Goal: Task Accomplishment & Management: Complete application form

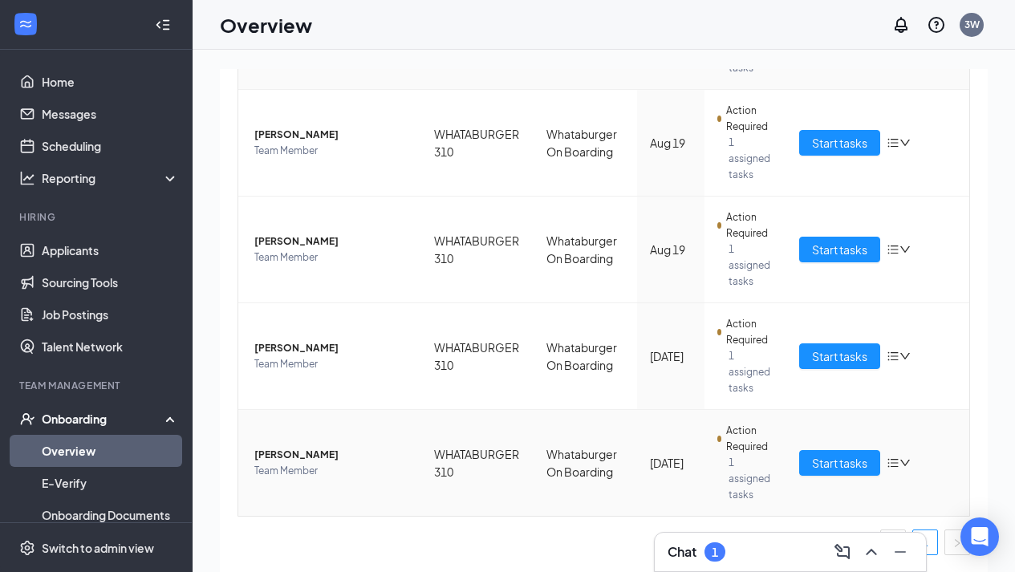
scroll to position [412, 0]
click at [834, 370] on td "Start tasks" at bounding box center [878, 356] width 183 height 107
click at [831, 363] on span "Start tasks" at bounding box center [839, 357] width 55 height 18
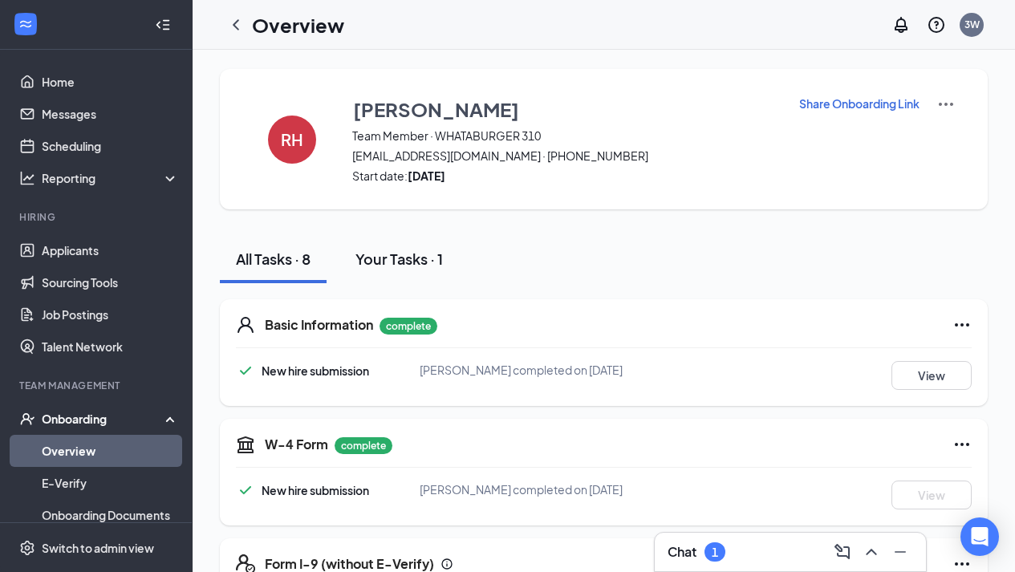
click at [418, 252] on div "Your Tasks · 1" at bounding box center [399, 259] width 87 height 20
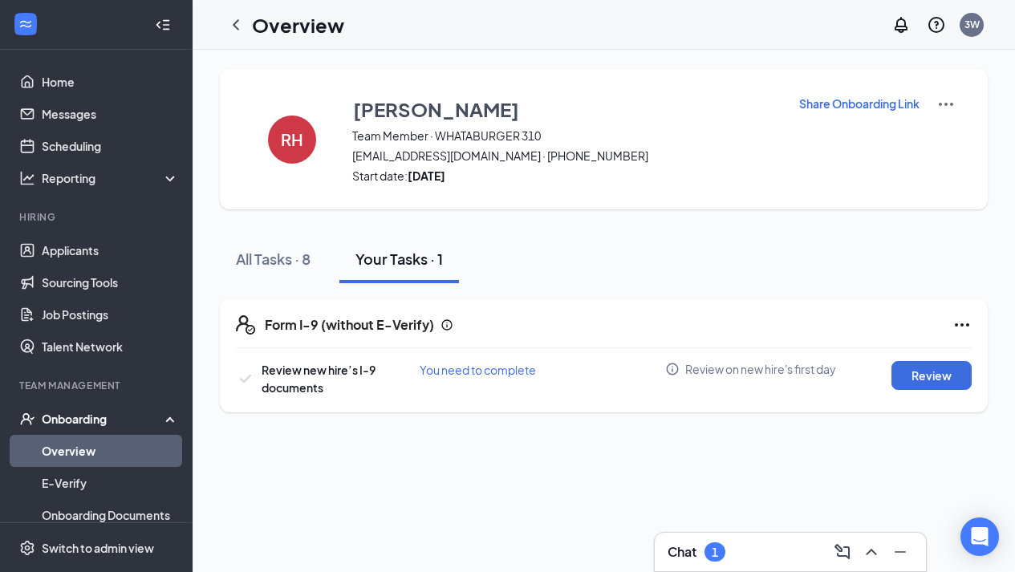
click at [930, 357] on div "Form I-9 (without E-Verify) Review new hire’s I-9 documents You need to complet…" at bounding box center [604, 355] width 768 height 113
click at [926, 363] on button "Review" at bounding box center [932, 375] width 80 height 29
type input "[DATE]"
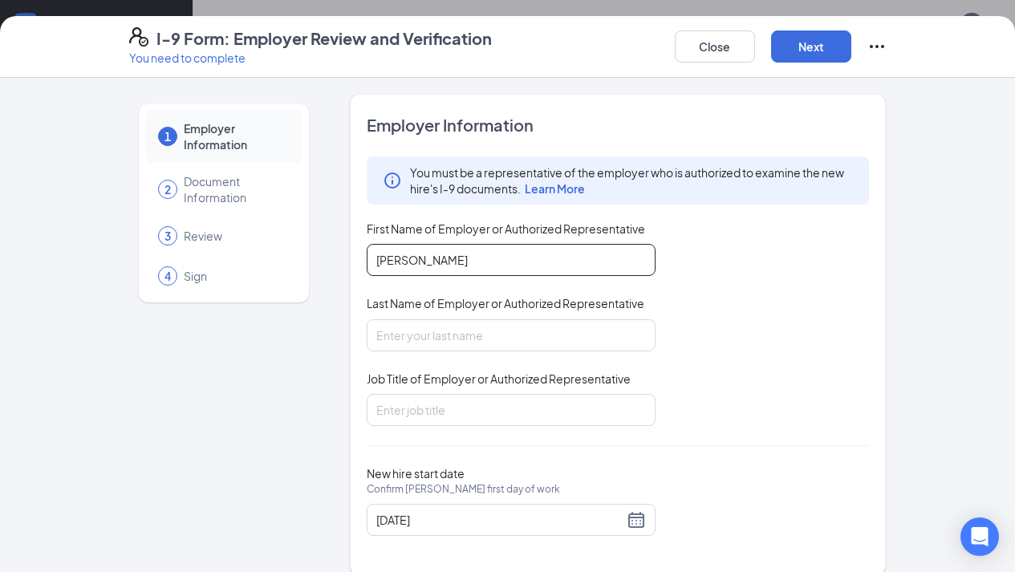
type input "[PERSON_NAME]"
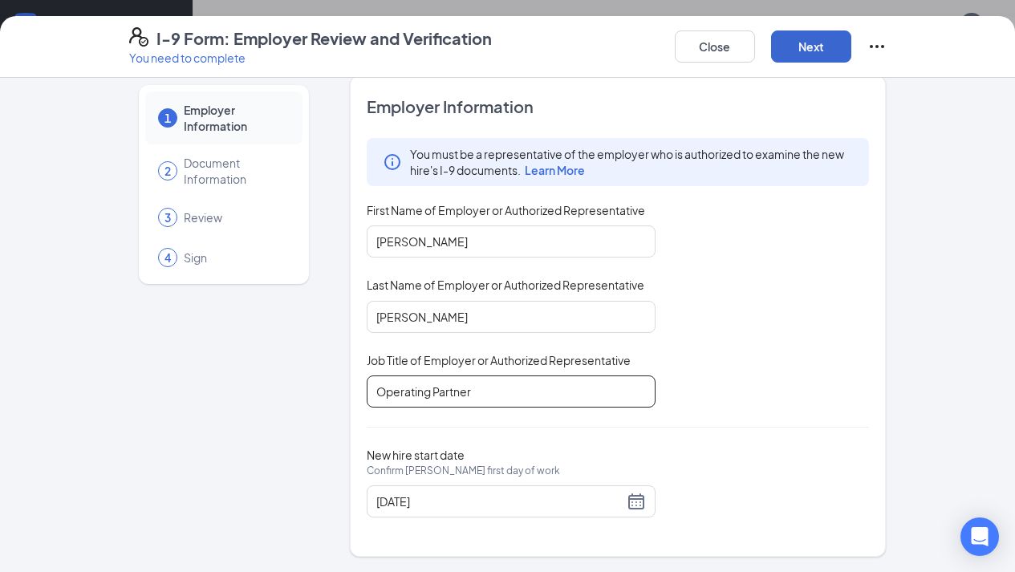
type input "Operating Partner"
click at [795, 51] on button "Next" at bounding box center [811, 46] width 80 height 32
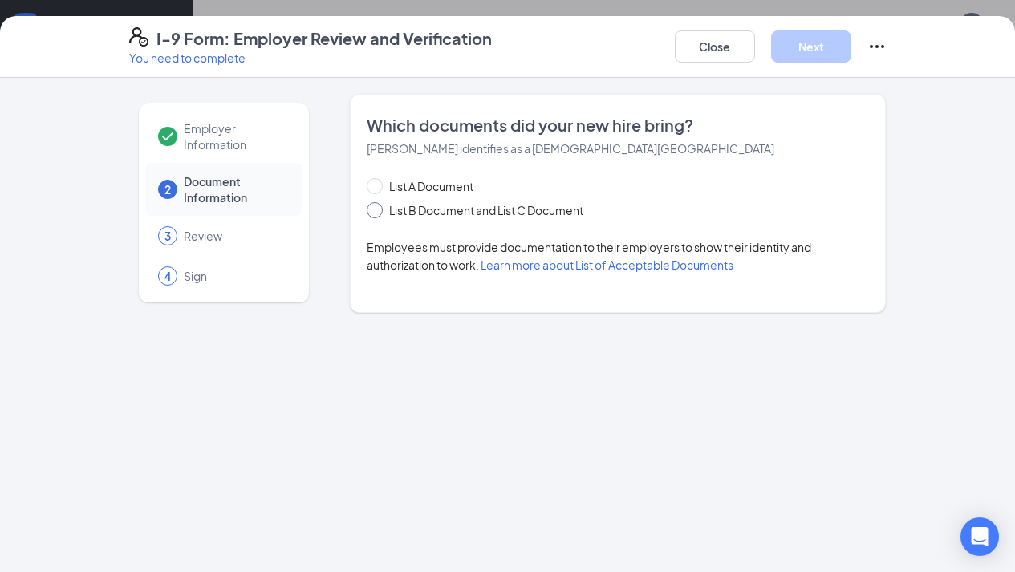
click at [373, 217] on span at bounding box center [375, 210] width 16 height 16
click at [373, 213] on input "List B Document and List C Document" at bounding box center [372, 207] width 11 height 11
radio input "true"
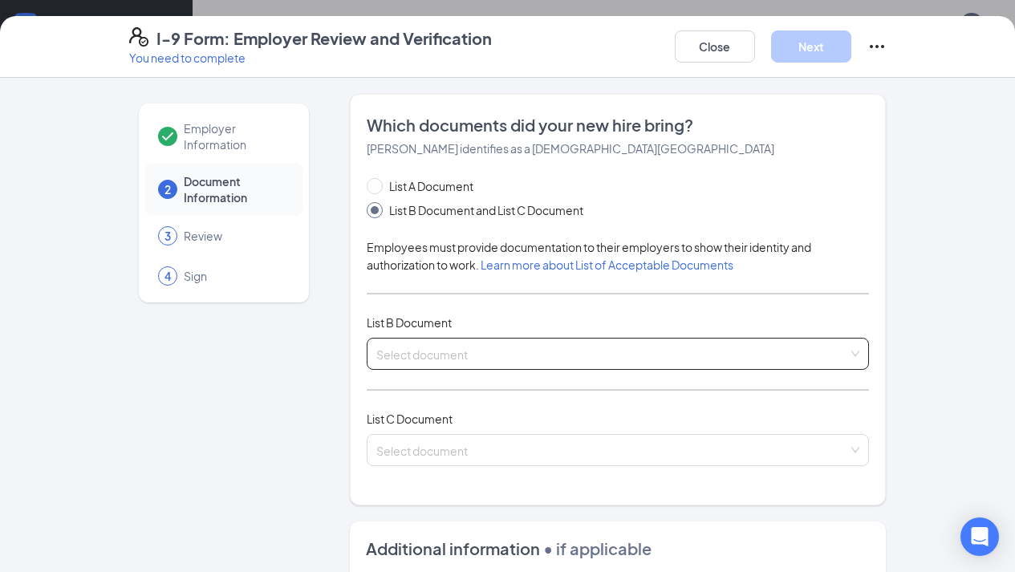
click at [437, 356] on input "search" at bounding box center [612, 351] width 473 height 24
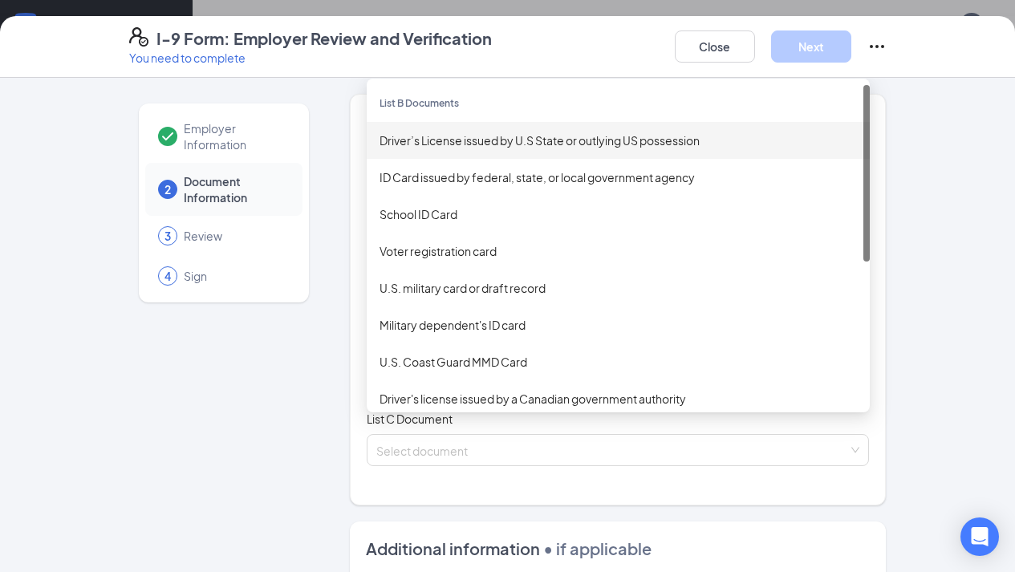
click at [459, 145] on div "Driver’s License issued by U.S State or outlying US possession" at bounding box center [619, 141] width 478 height 18
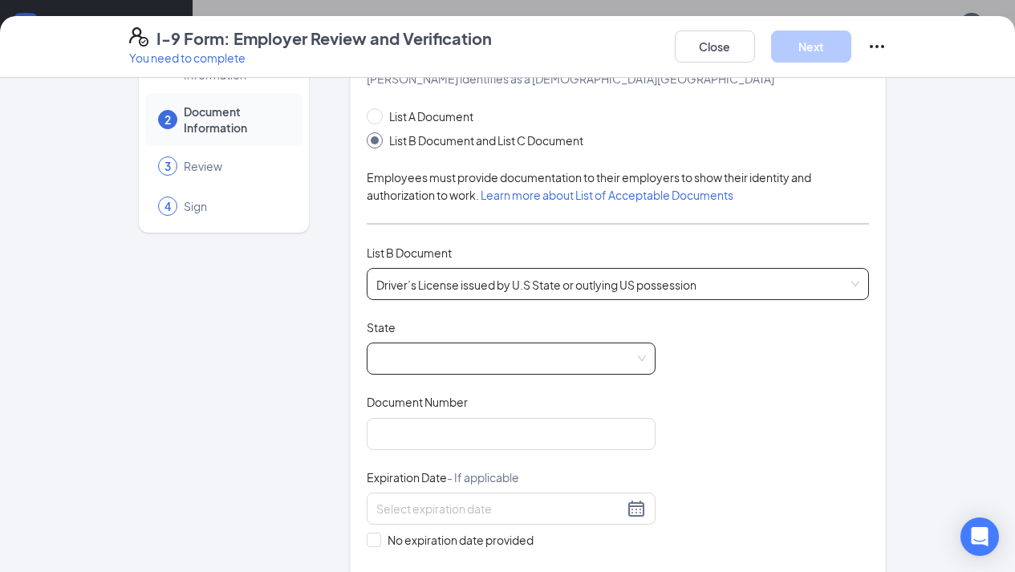
scroll to position [93, 0]
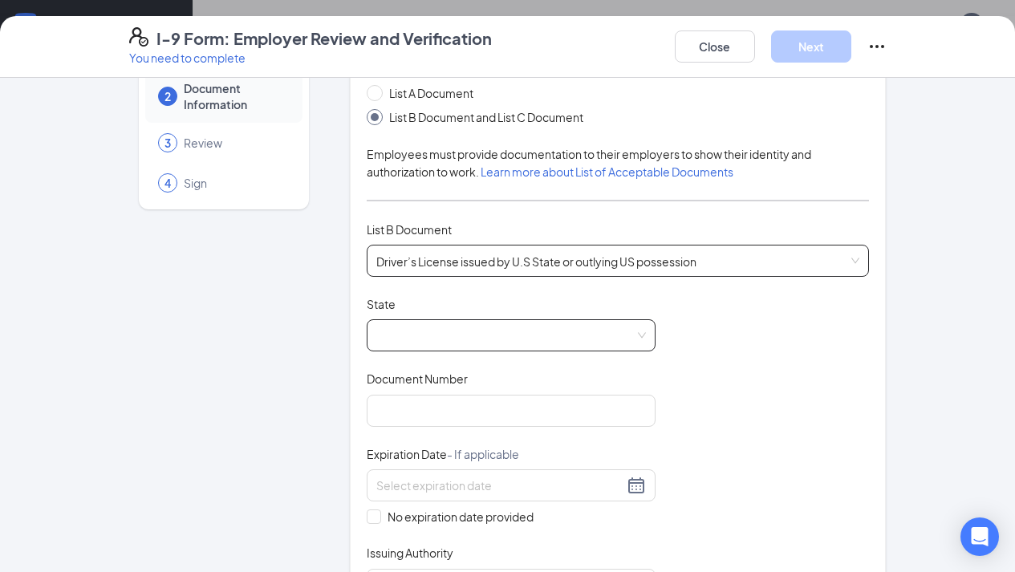
click at [494, 335] on span at bounding box center [511, 335] width 270 height 30
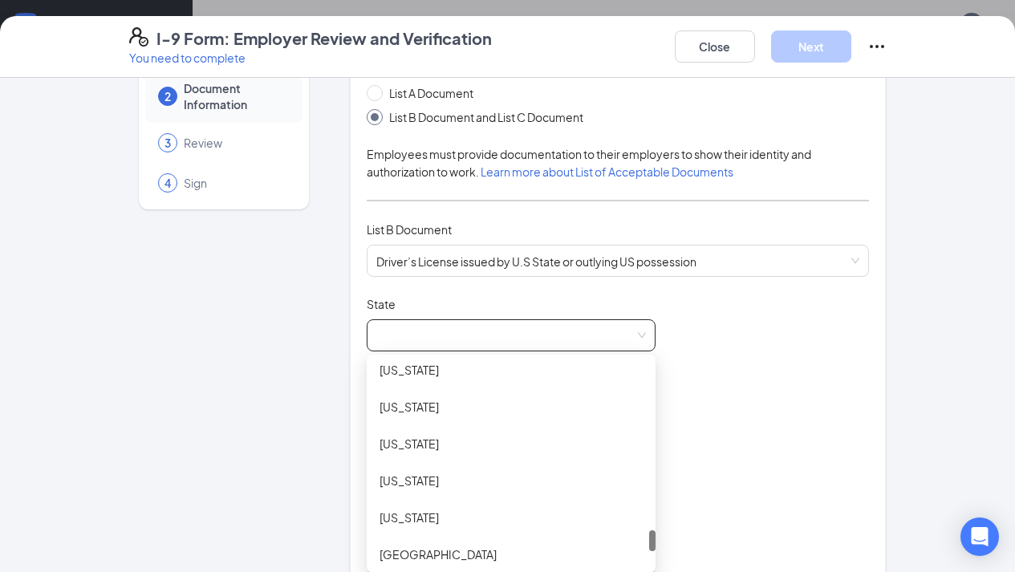
scroll to position [1682, 0]
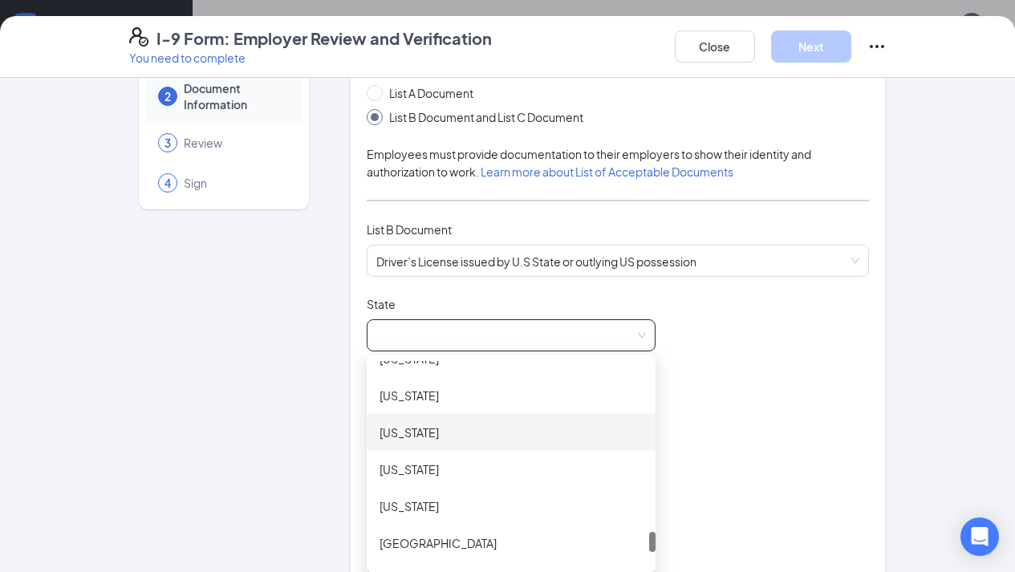
click at [406, 421] on div "[US_STATE]" at bounding box center [511, 432] width 289 height 37
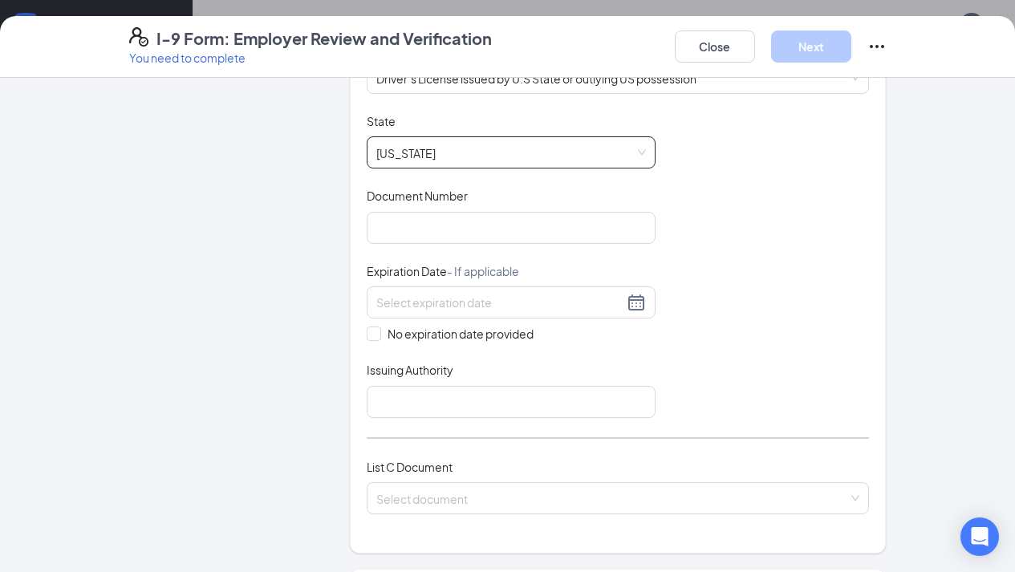
scroll to position [299, 0]
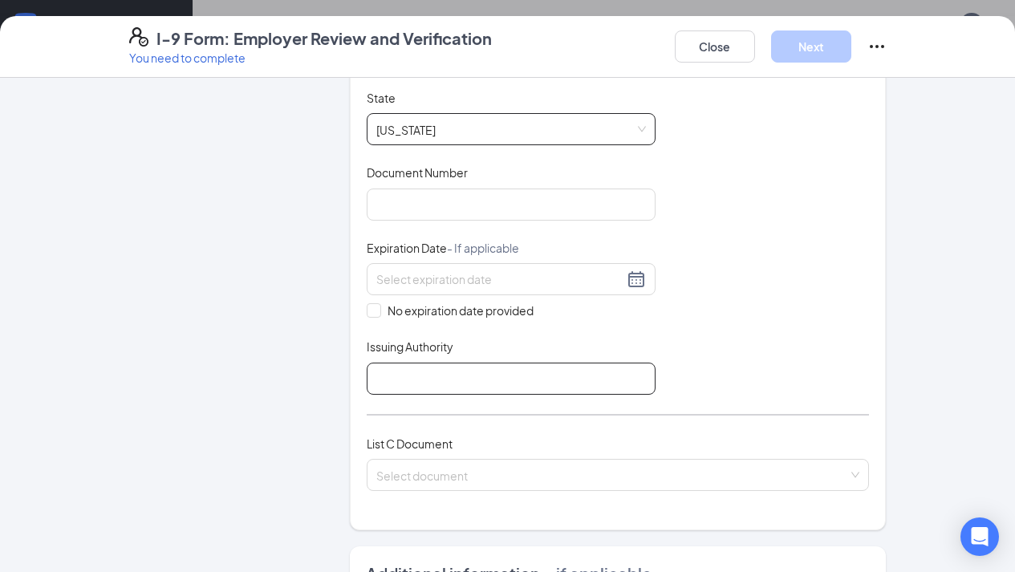
click at [429, 372] on input "Issuing Authority" at bounding box center [511, 379] width 289 height 32
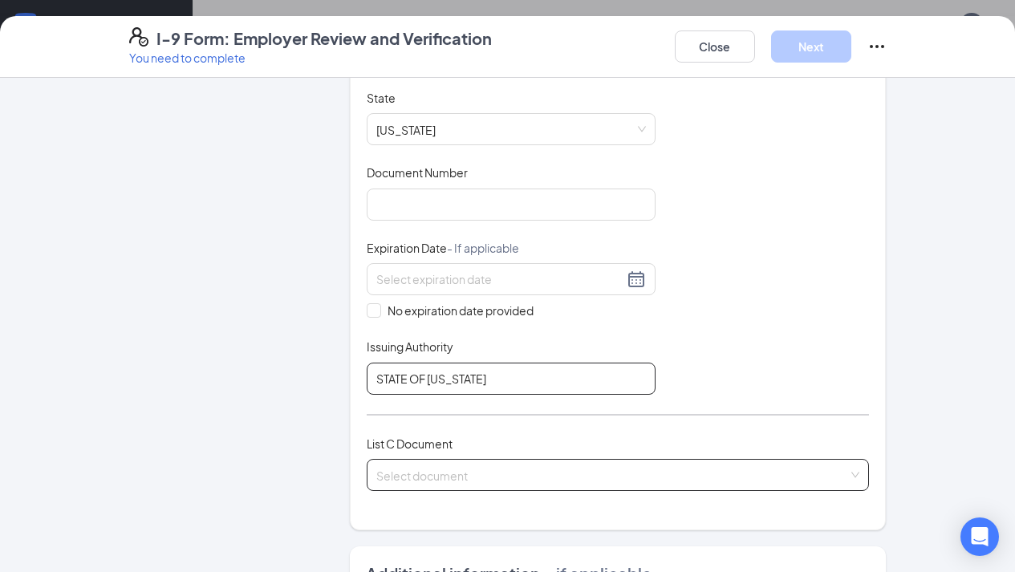
type input "STATE OF [US_STATE]"
click at [427, 462] on input "search" at bounding box center [612, 472] width 473 height 24
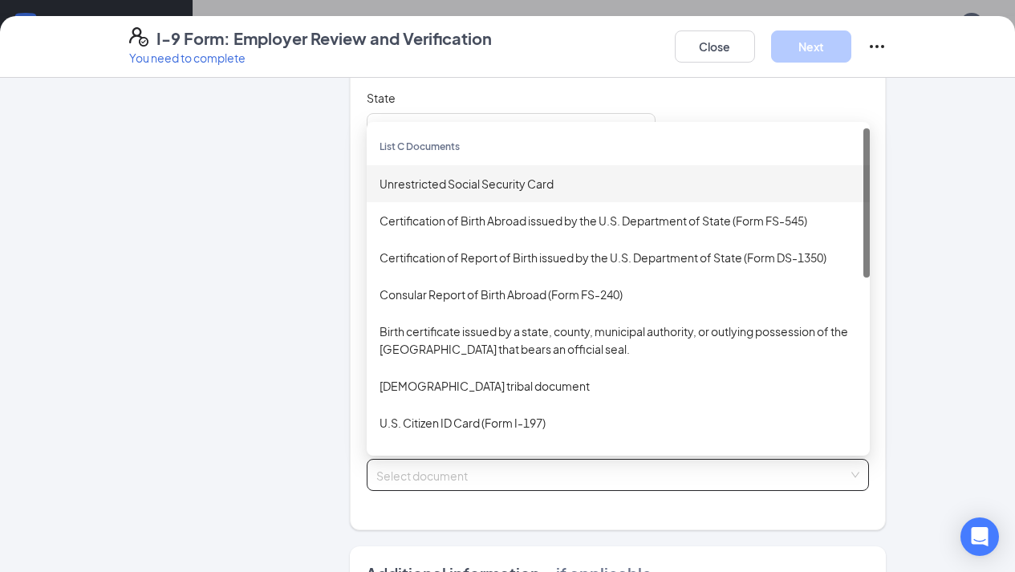
click at [463, 185] on div "Unrestricted Social Security Card" at bounding box center [619, 184] width 478 height 18
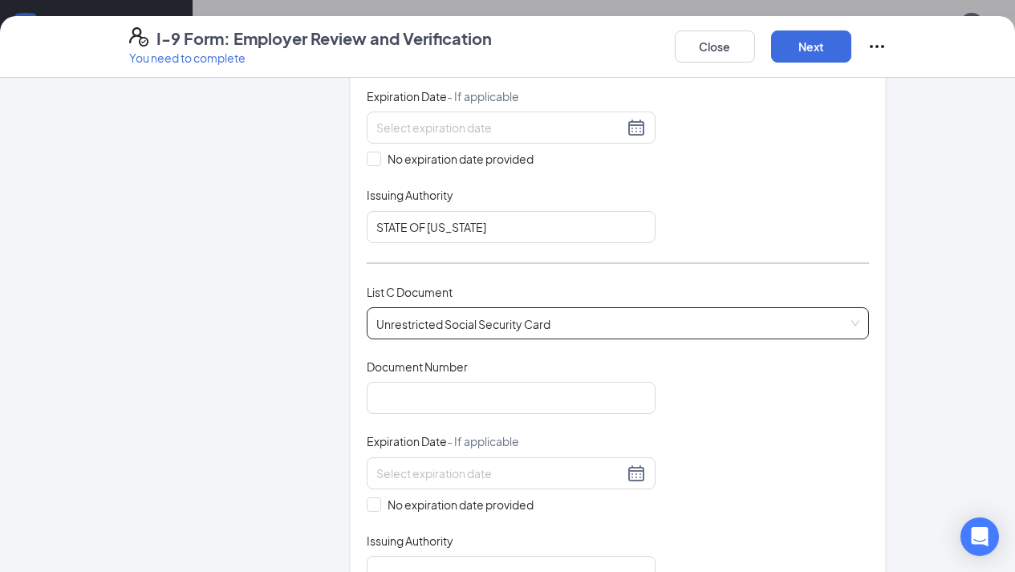
scroll to position [492, 0]
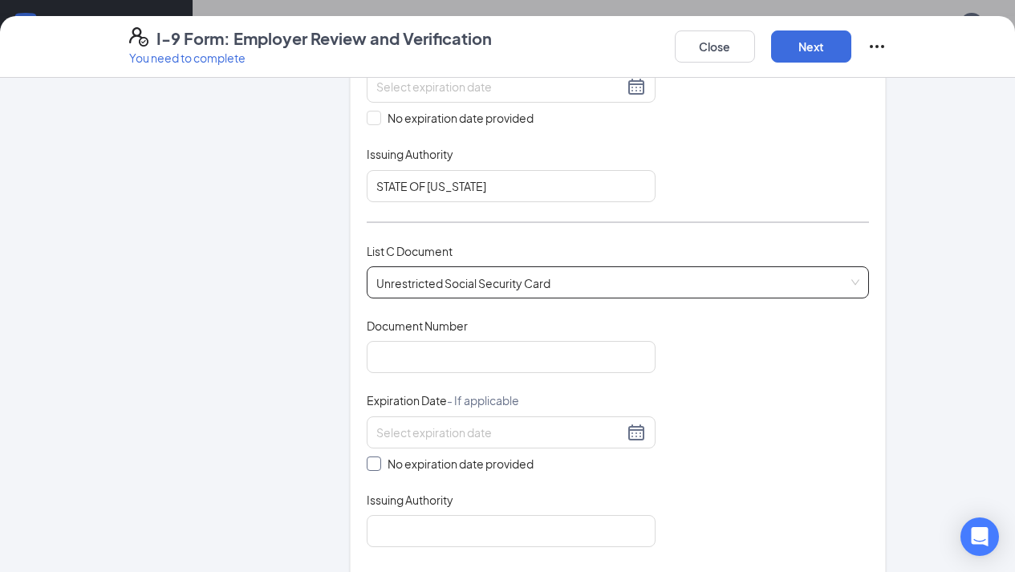
click at [377, 468] on label "No expiration date provided" at bounding box center [511, 464] width 289 height 18
click at [377, 468] on input "No expiration date provided" at bounding box center [372, 462] width 11 height 11
checkbox input "true"
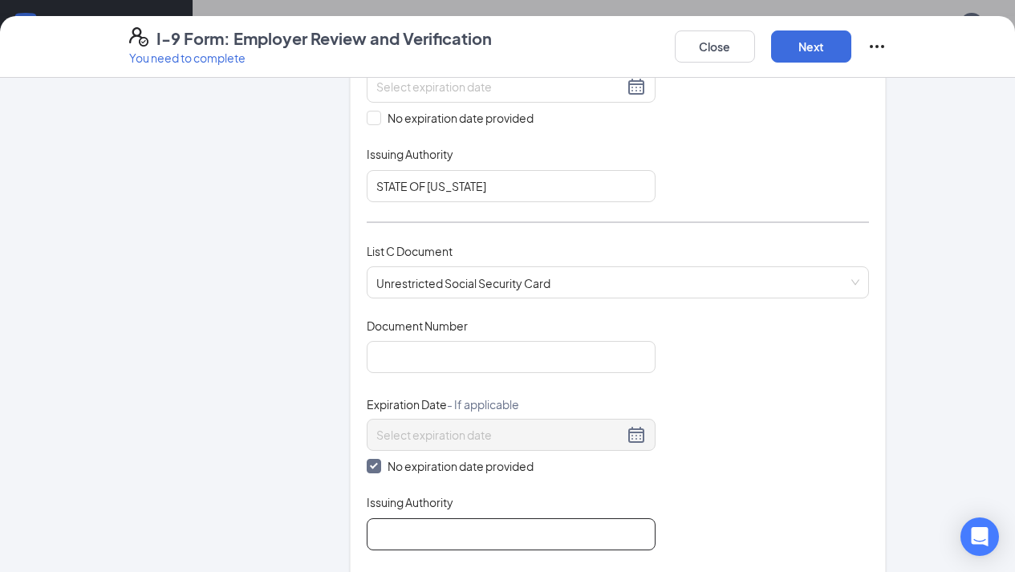
click at [385, 518] on input "Issuing Authority" at bounding box center [511, 534] width 289 height 32
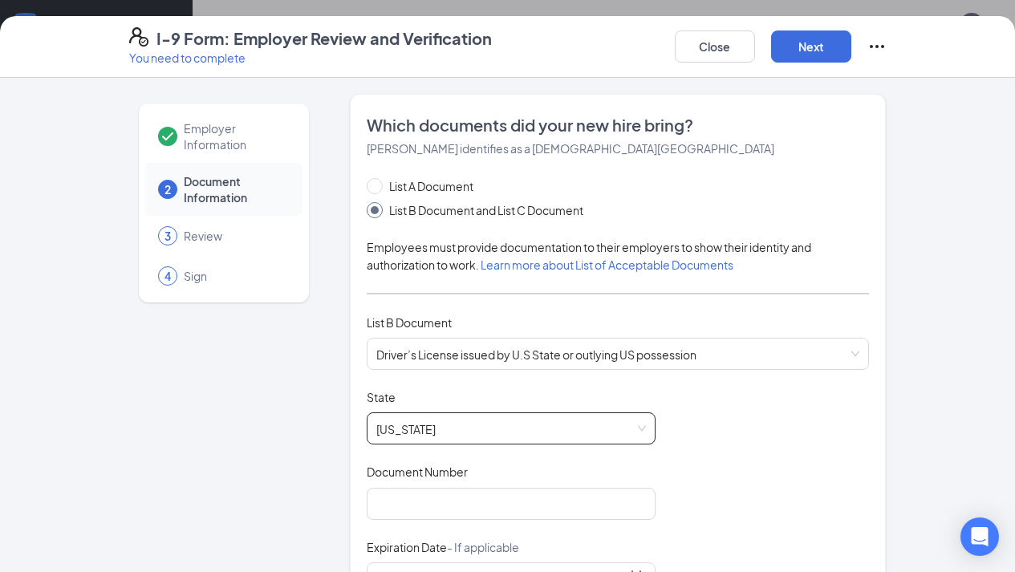
scroll to position [0, 0]
type input "SOCIAL SECURITY ADMINISTRATION"
click at [408, 512] on input "Document Number" at bounding box center [511, 504] width 289 height 32
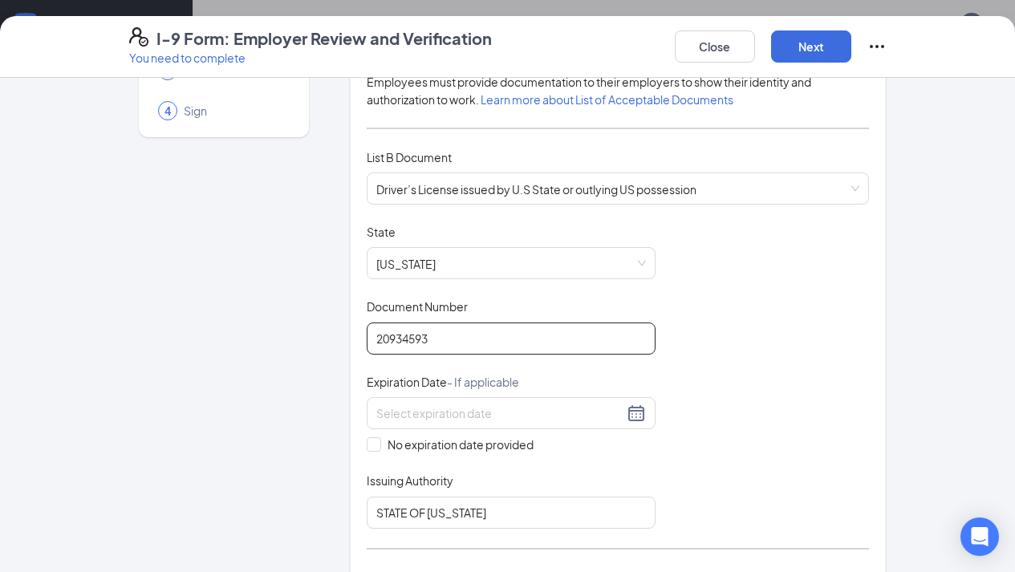
scroll to position [173, 0]
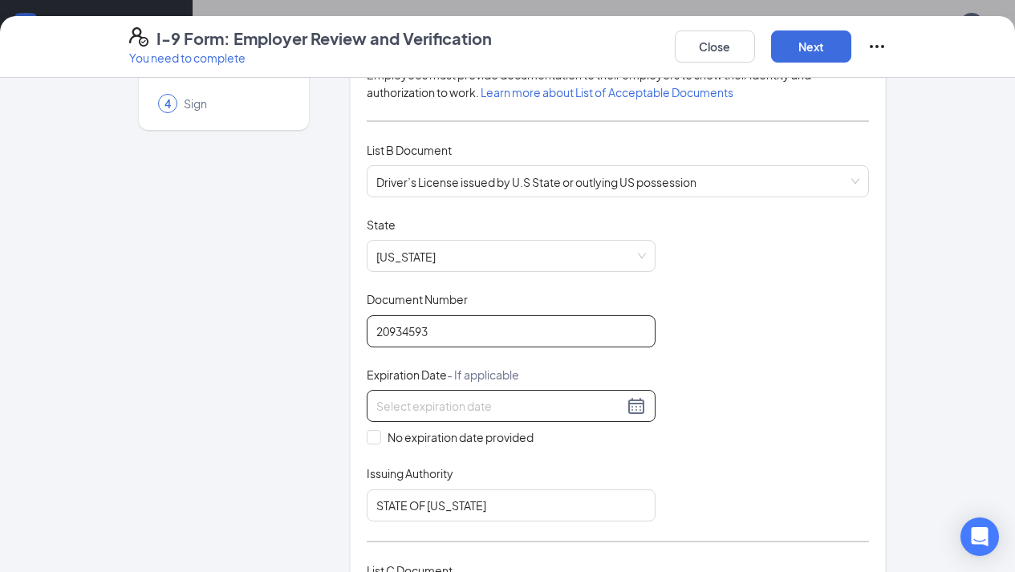
type input "20934593"
click at [415, 417] on div at bounding box center [511, 406] width 289 height 32
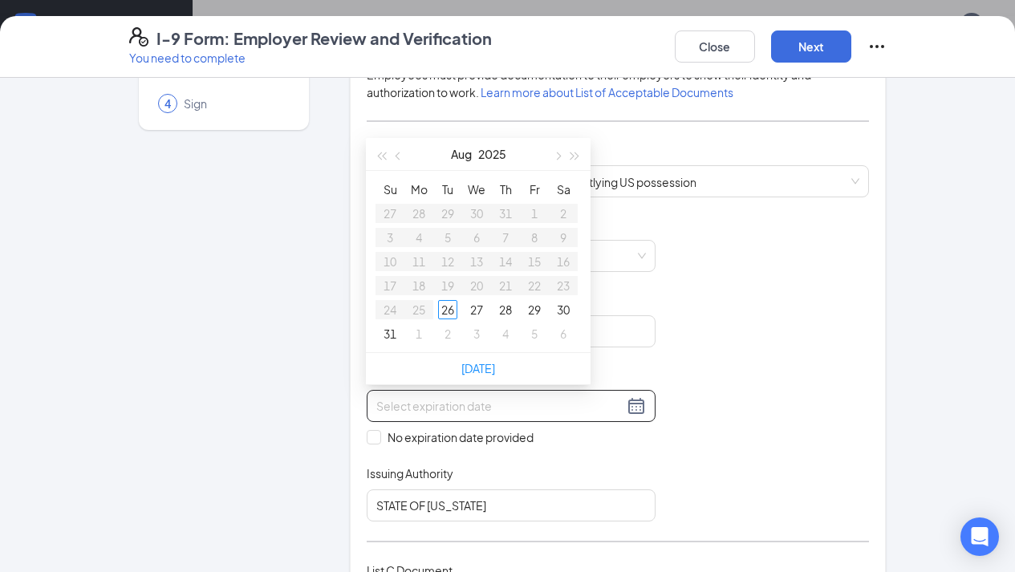
type input "[DATE]"
click at [505, 288] on div "20" at bounding box center [505, 285] width 19 height 19
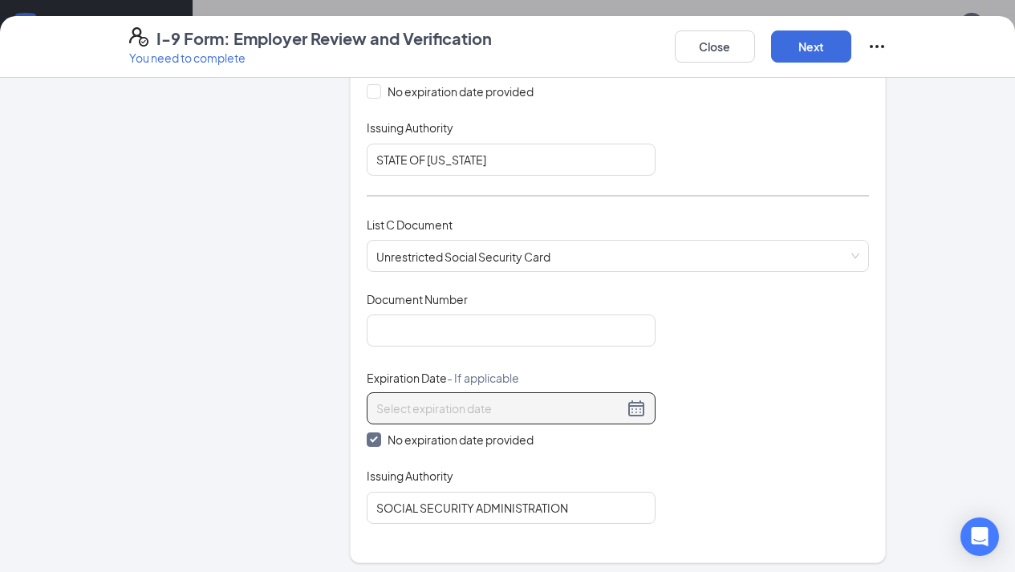
scroll to position [533, 0]
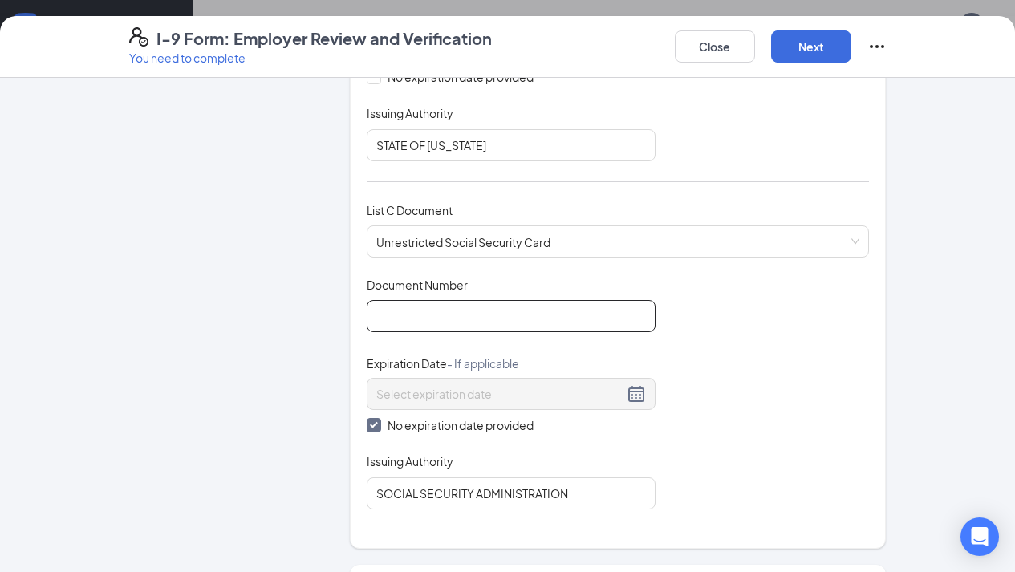
click at [422, 305] on input "Document Number" at bounding box center [511, 316] width 289 height 32
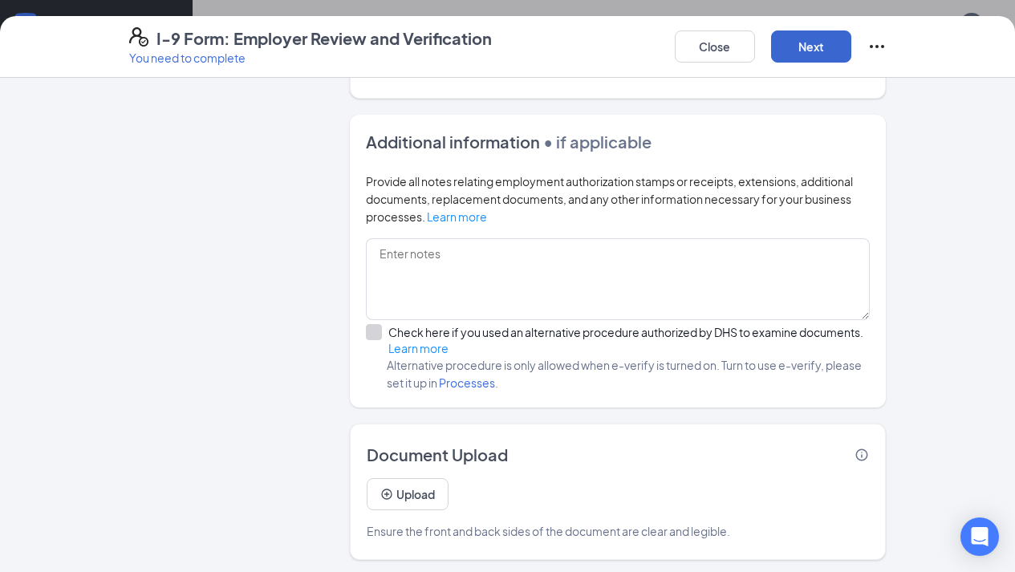
type input "640079997"
click at [805, 55] on button "Next" at bounding box center [811, 46] width 80 height 32
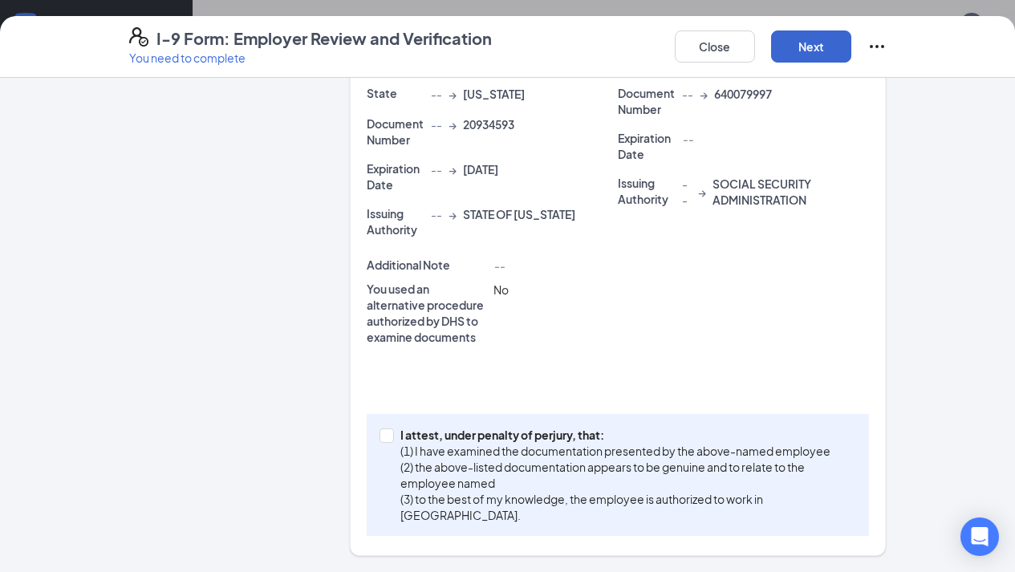
scroll to position [414, 0]
click at [805, 55] on button "Next" at bounding box center [811, 46] width 80 height 32
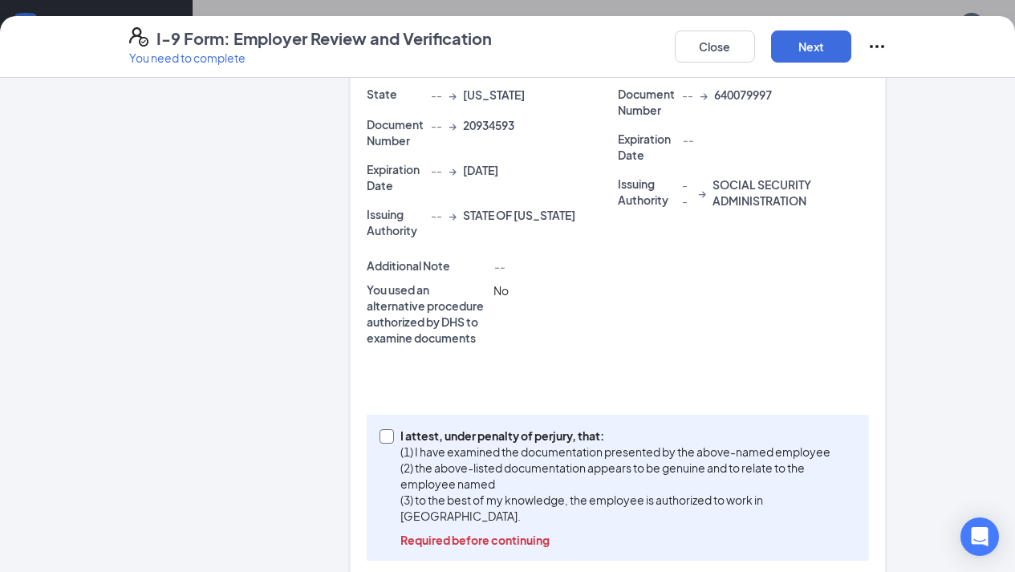
click at [391, 441] on span at bounding box center [387, 436] width 14 height 14
click at [391, 441] on input "I attest, under penalty of [PERSON_NAME], that: (1) I have examined the documen…" at bounding box center [385, 434] width 11 height 11
checkbox input "true"
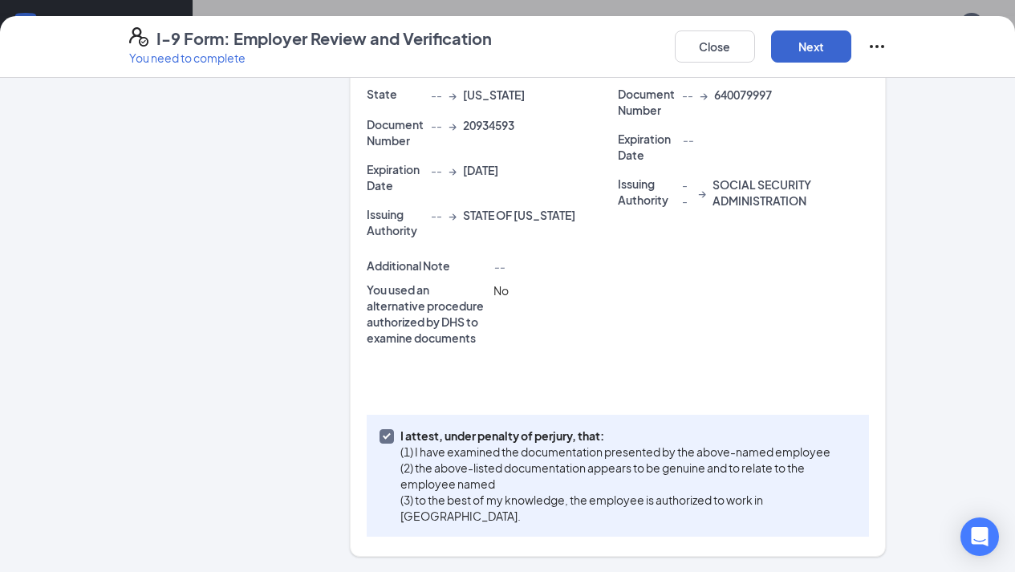
click at [801, 34] on button "Next" at bounding box center [811, 46] width 80 height 32
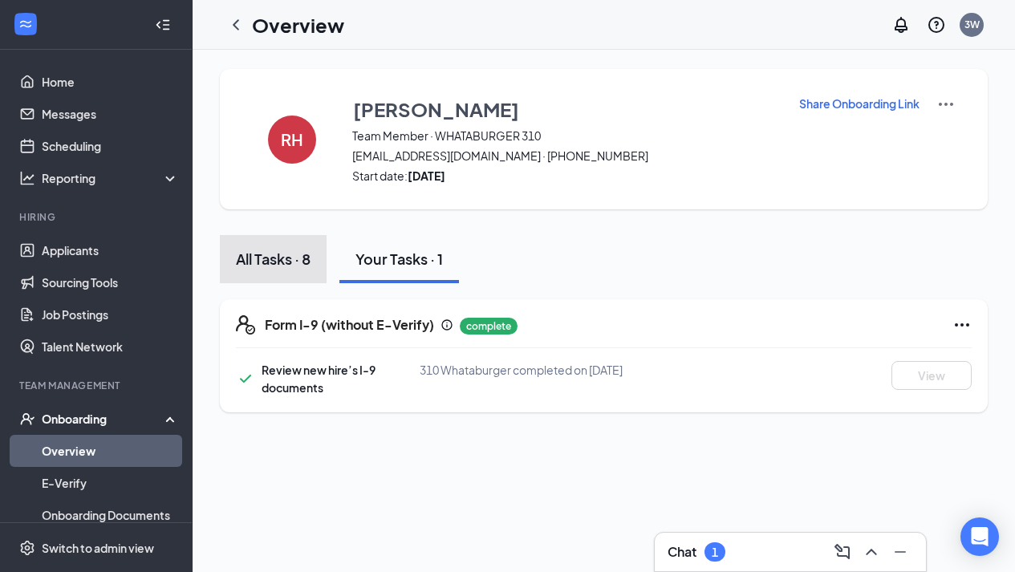
click at [274, 258] on div "All Tasks · 8" at bounding box center [273, 259] width 75 height 20
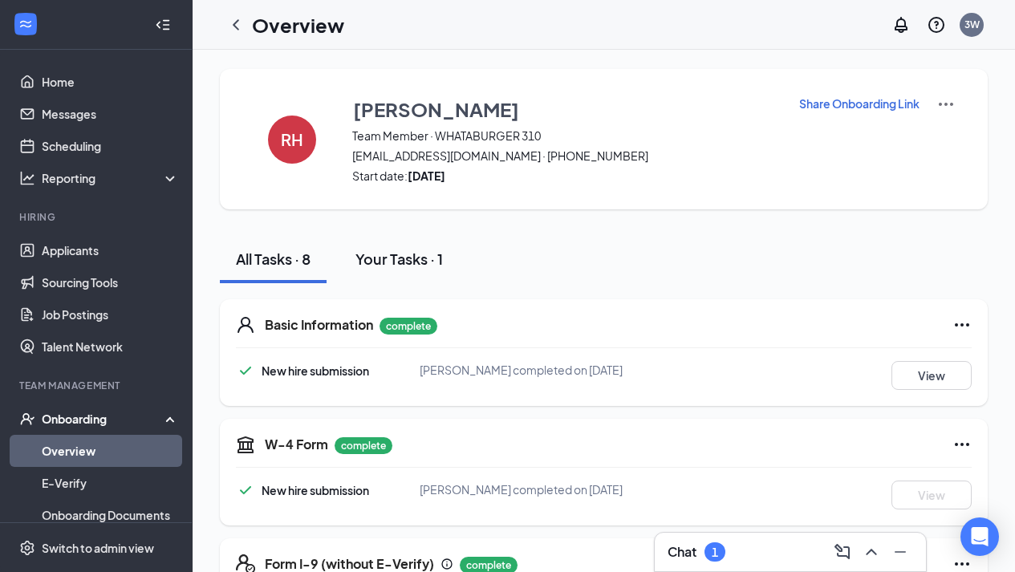
click at [417, 262] on div "Your Tasks · 1" at bounding box center [399, 259] width 87 height 20
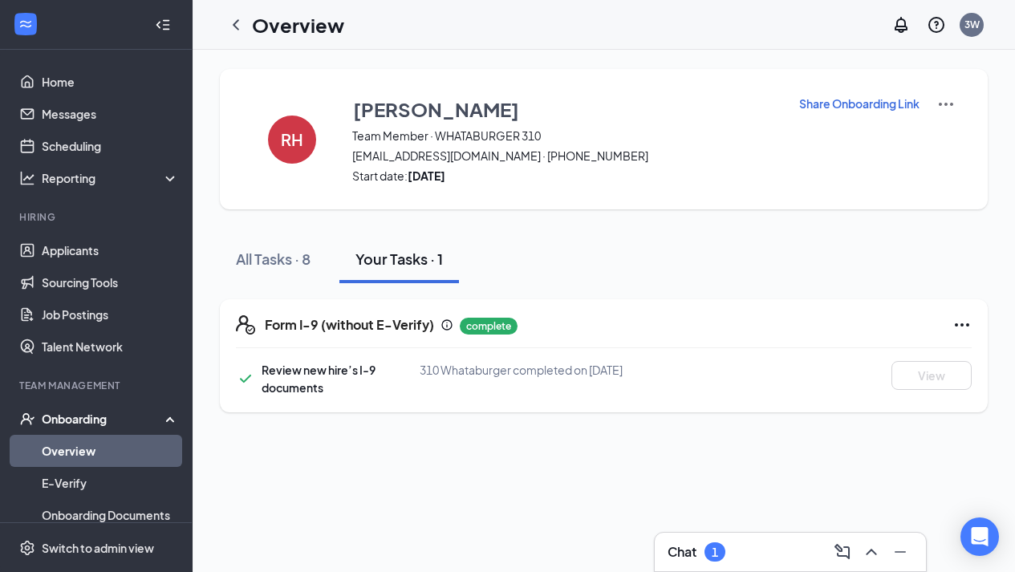
click at [682, 547] on h3 "Chat" at bounding box center [682, 552] width 29 height 18
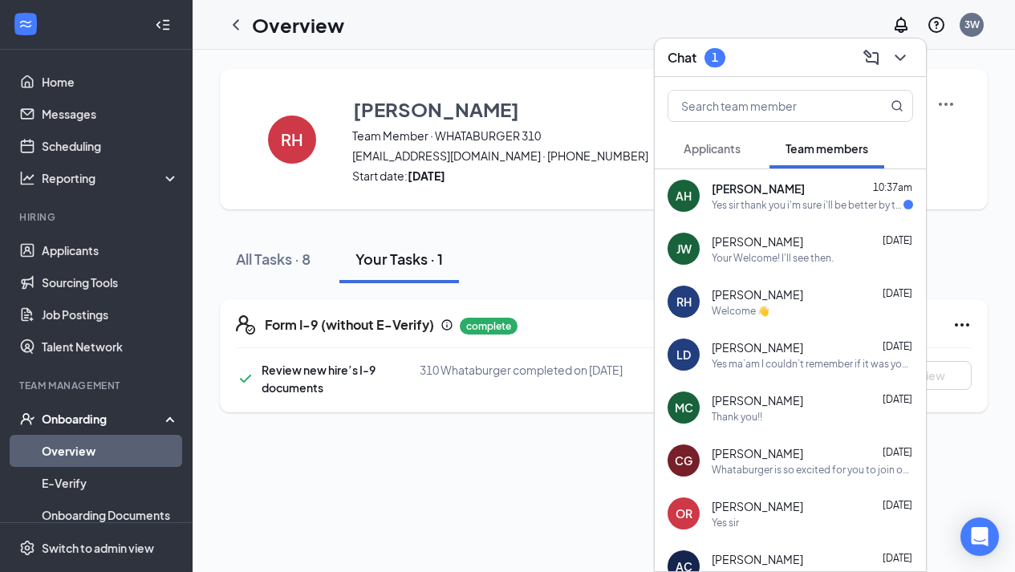
click at [685, 60] on h3 "Chat" at bounding box center [682, 58] width 29 height 18
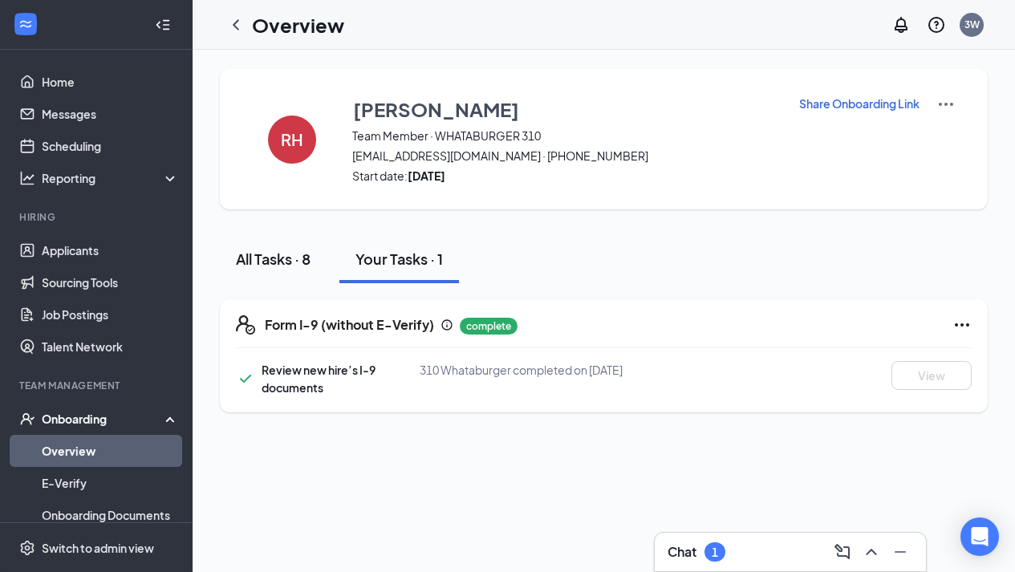
click at [267, 276] on button "All Tasks · 8" at bounding box center [273, 259] width 107 height 48
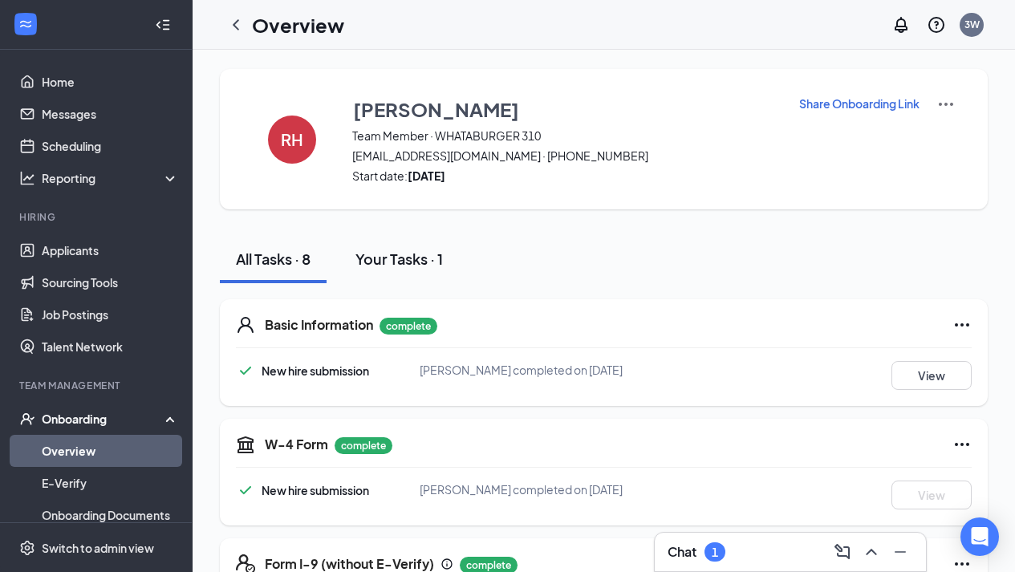
click at [400, 262] on div "Your Tasks · 1" at bounding box center [399, 259] width 87 height 20
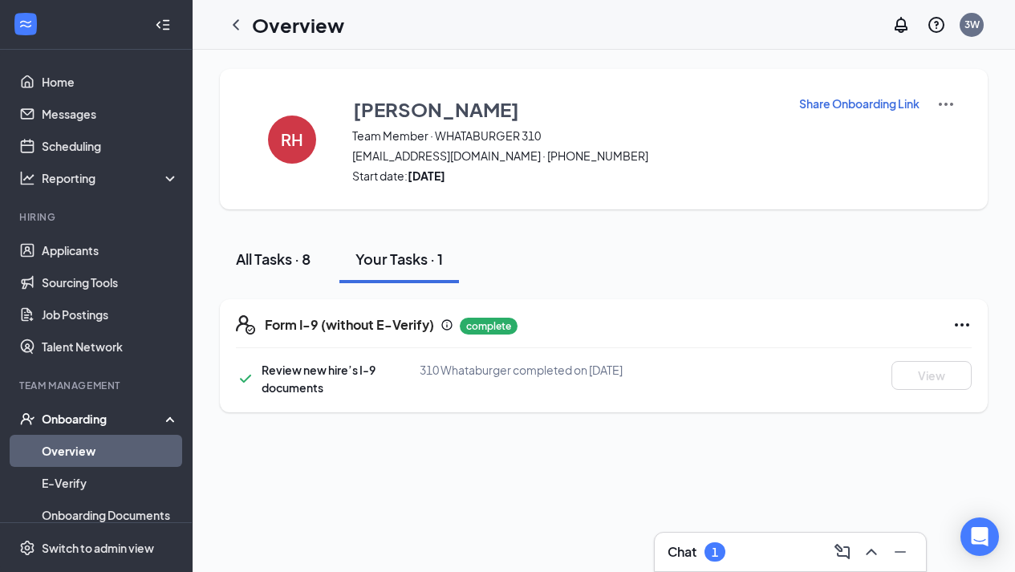
click at [284, 267] on div "All Tasks · 8" at bounding box center [273, 259] width 75 height 20
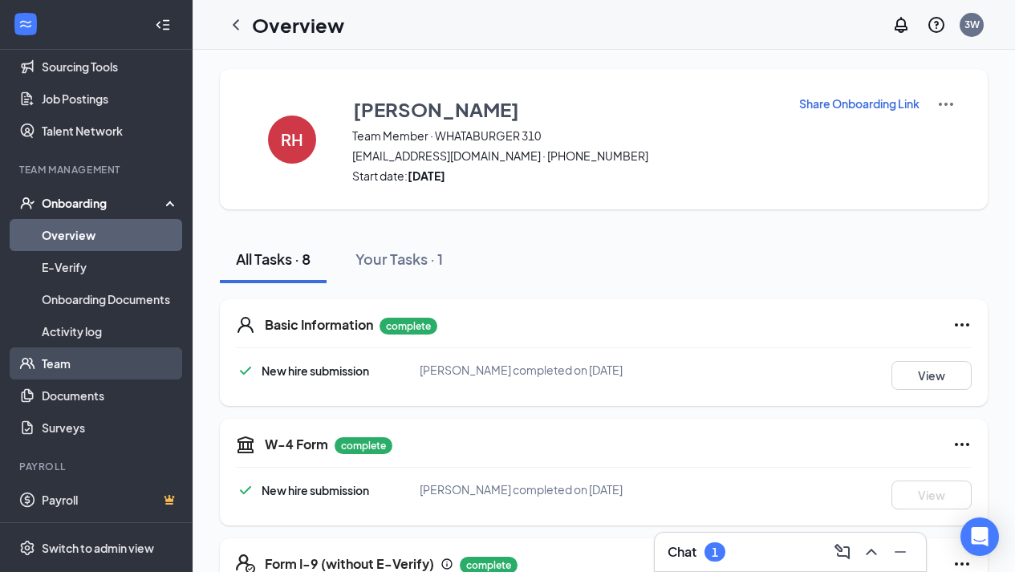
scroll to position [216, 0]
click at [63, 368] on link "Team" at bounding box center [110, 364] width 137 height 32
